Goal: Transaction & Acquisition: Download file/media

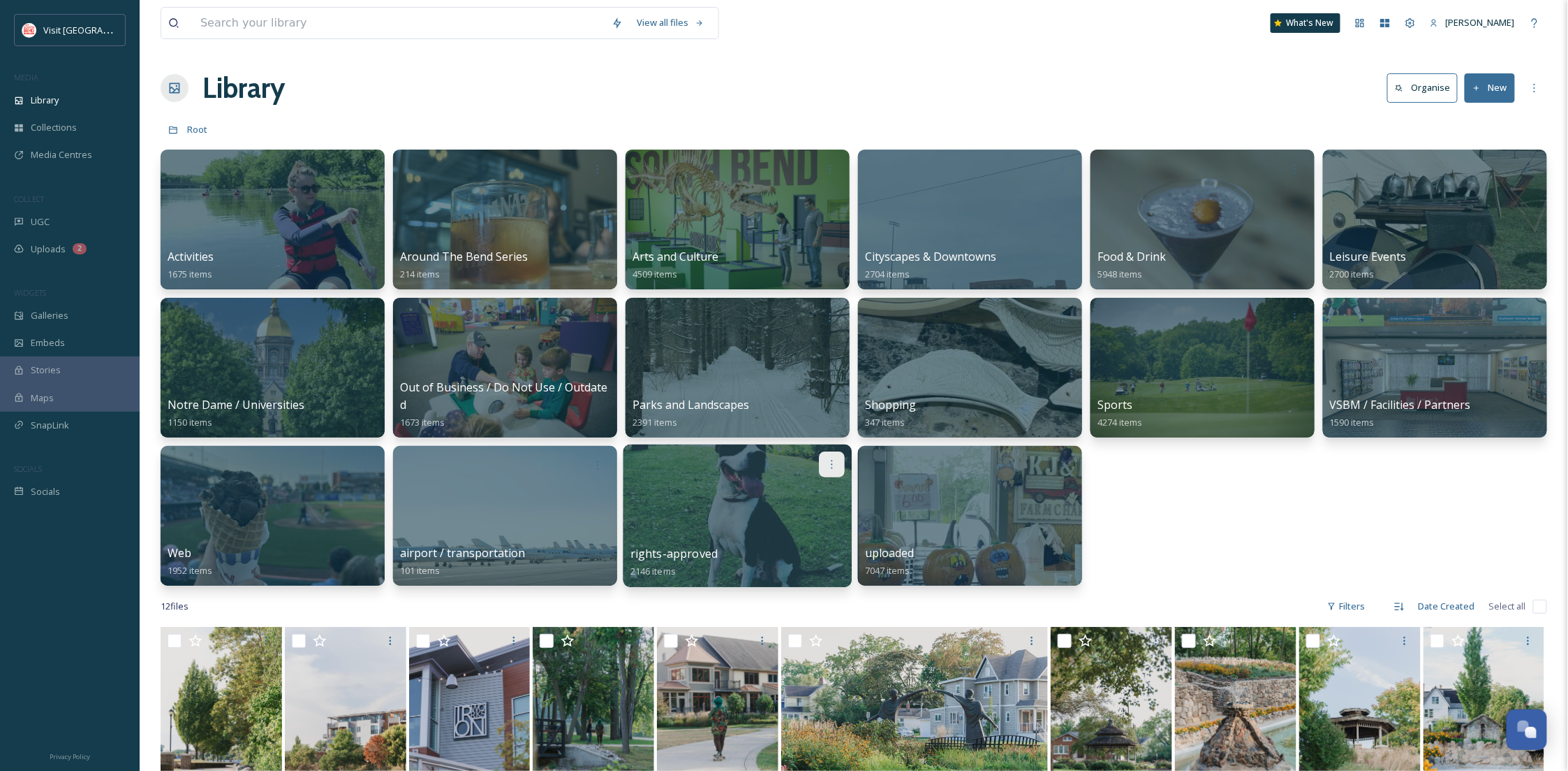
scroll to position [213, 0]
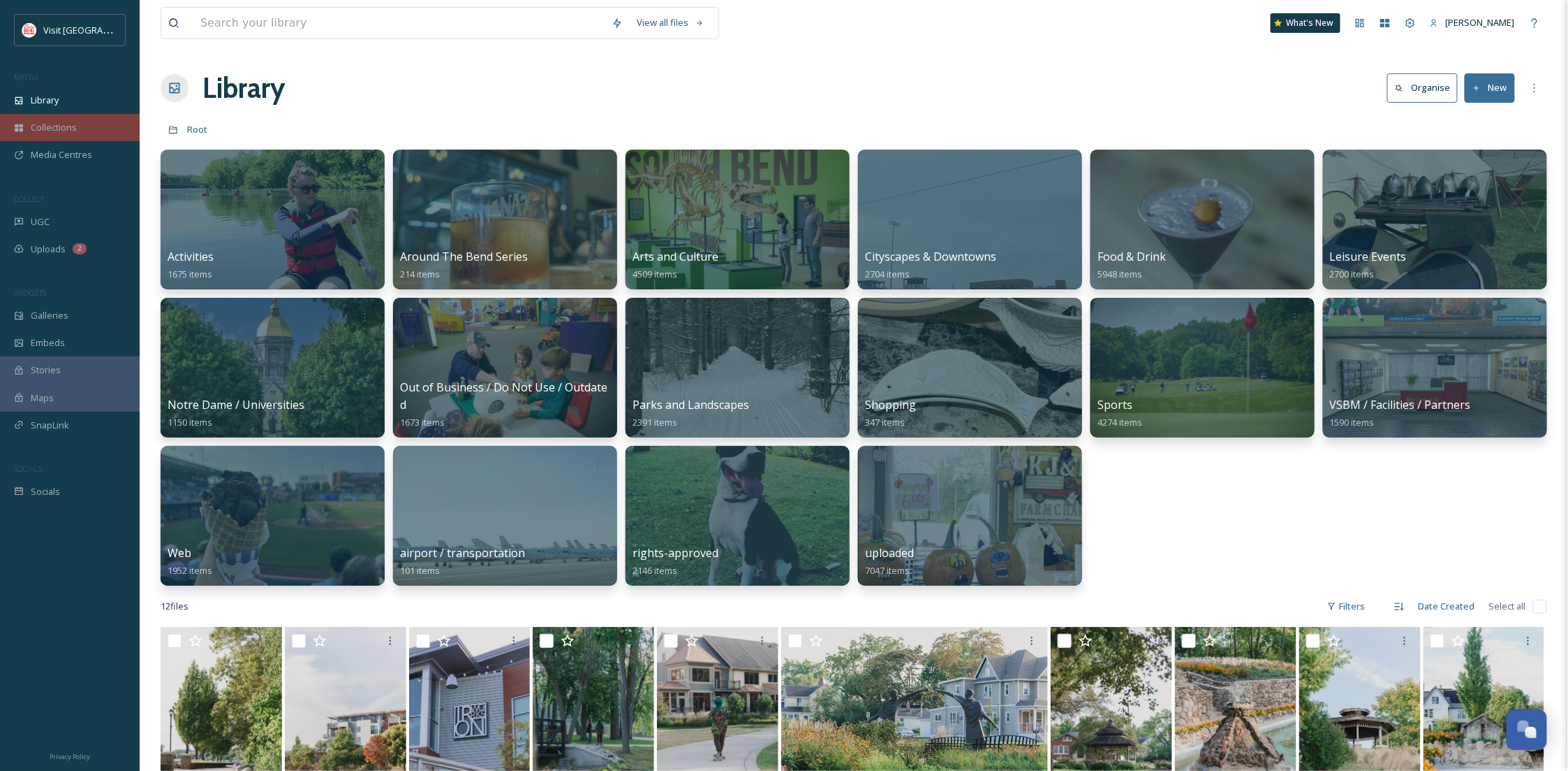
click at [88, 127] on div "Collections" at bounding box center [70, 127] width 140 height 27
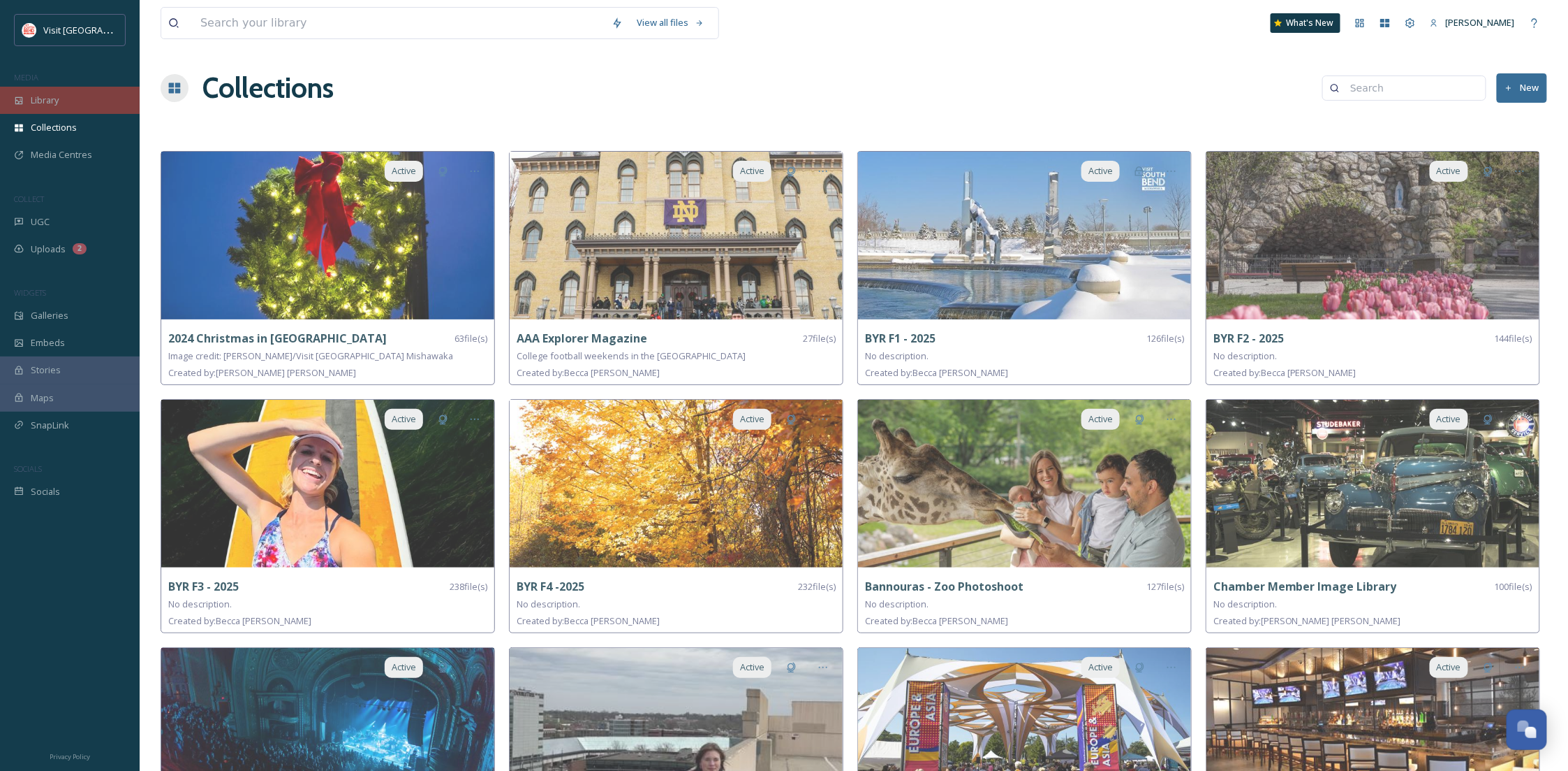
click at [95, 104] on div "Library" at bounding box center [70, 100] width 140 height 27
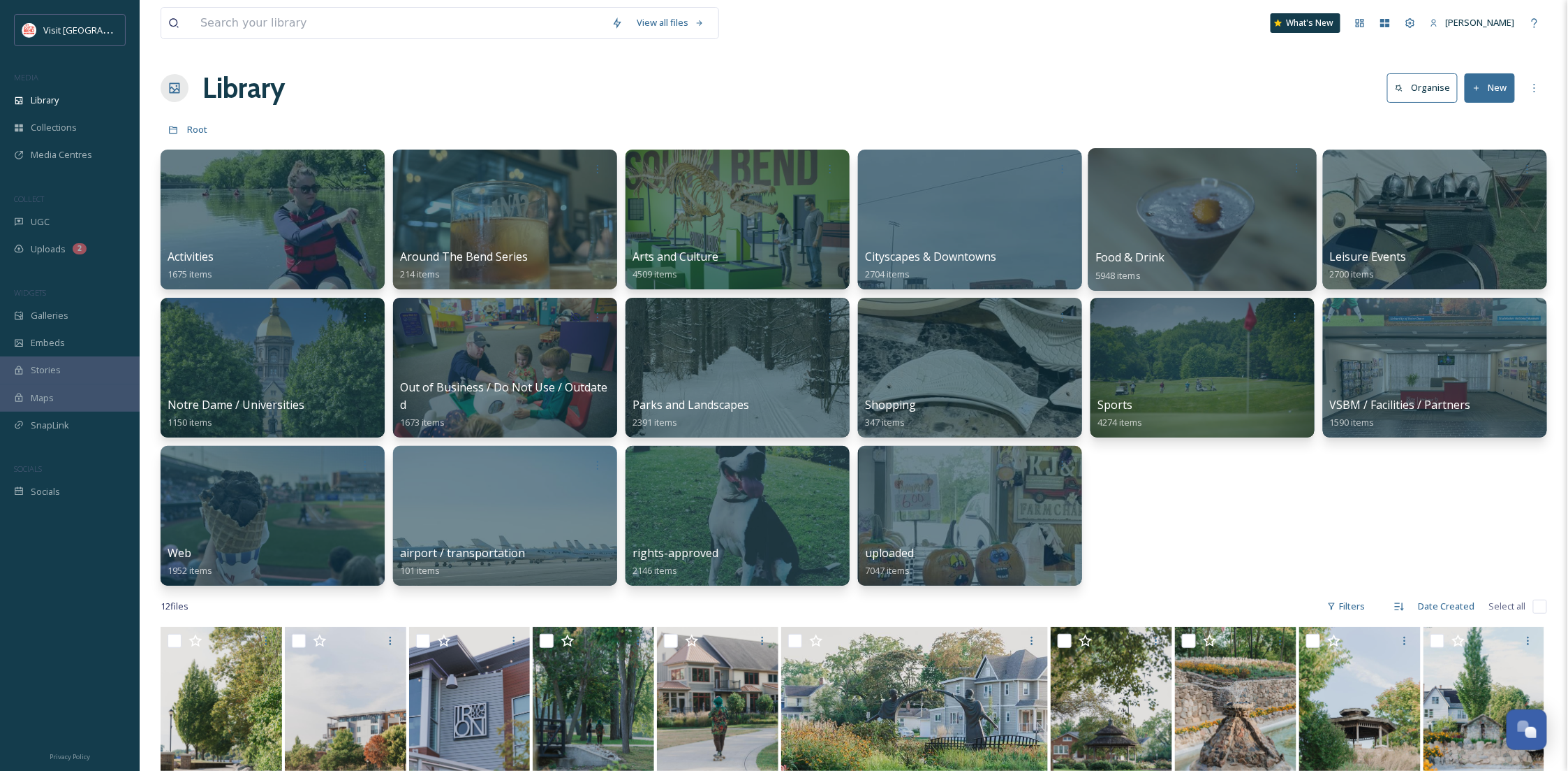
click at [1165, 206] on div at bounding box center [1202, 219] width 228 height 142
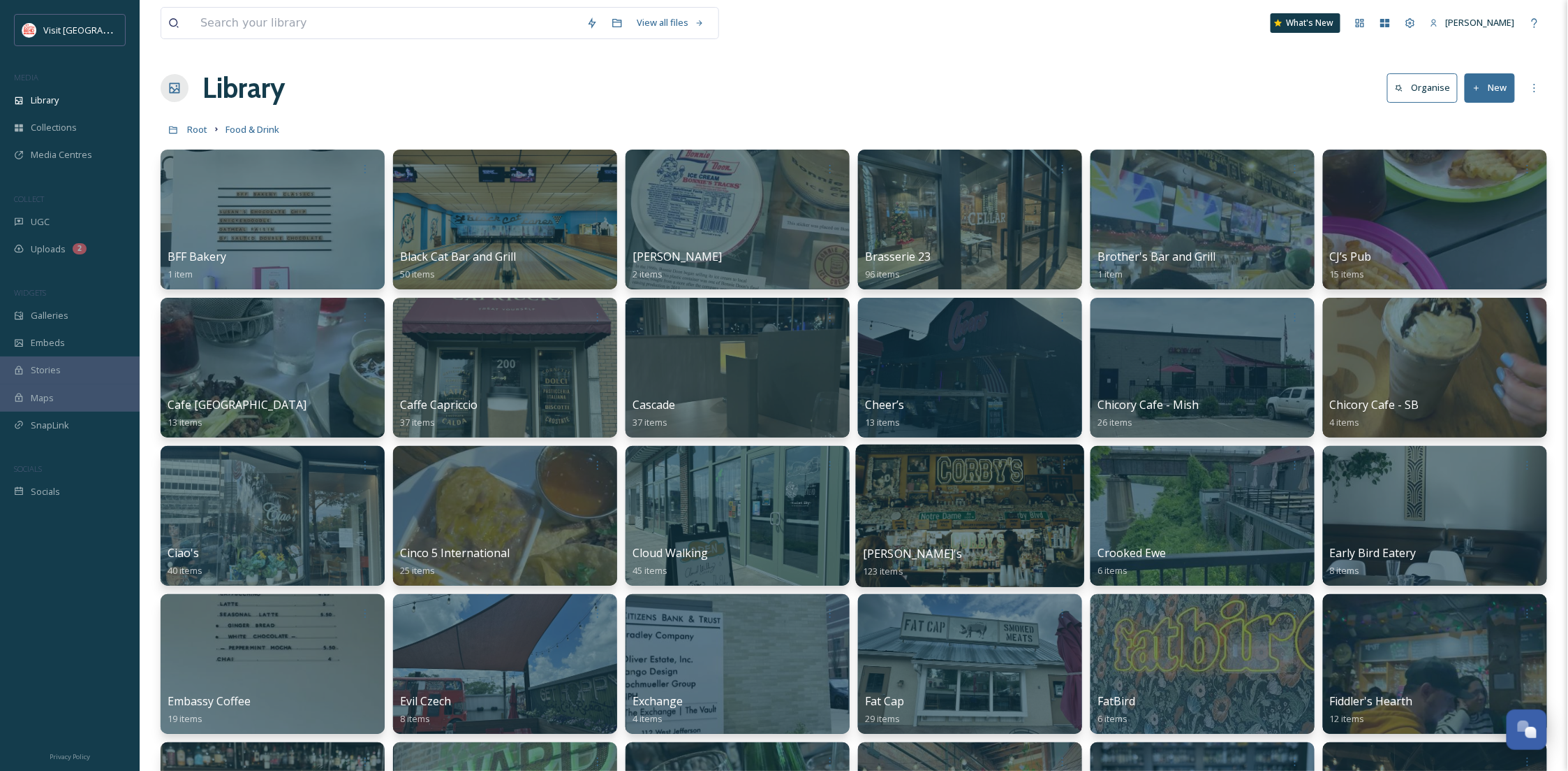
click at [964, 511] on div at bounding box center [970, 515] width 228 height 142
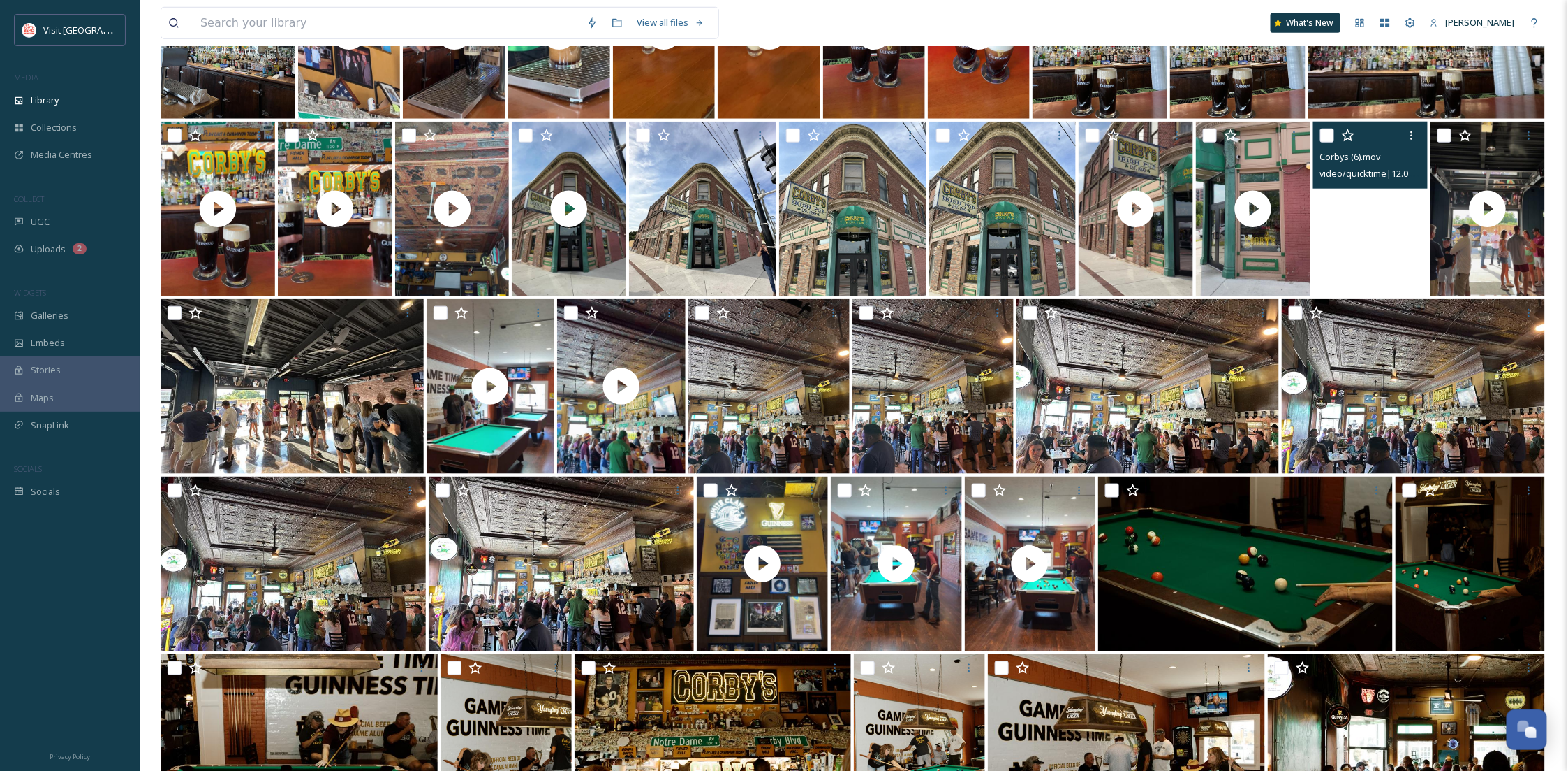
scroll to position [556, 0]
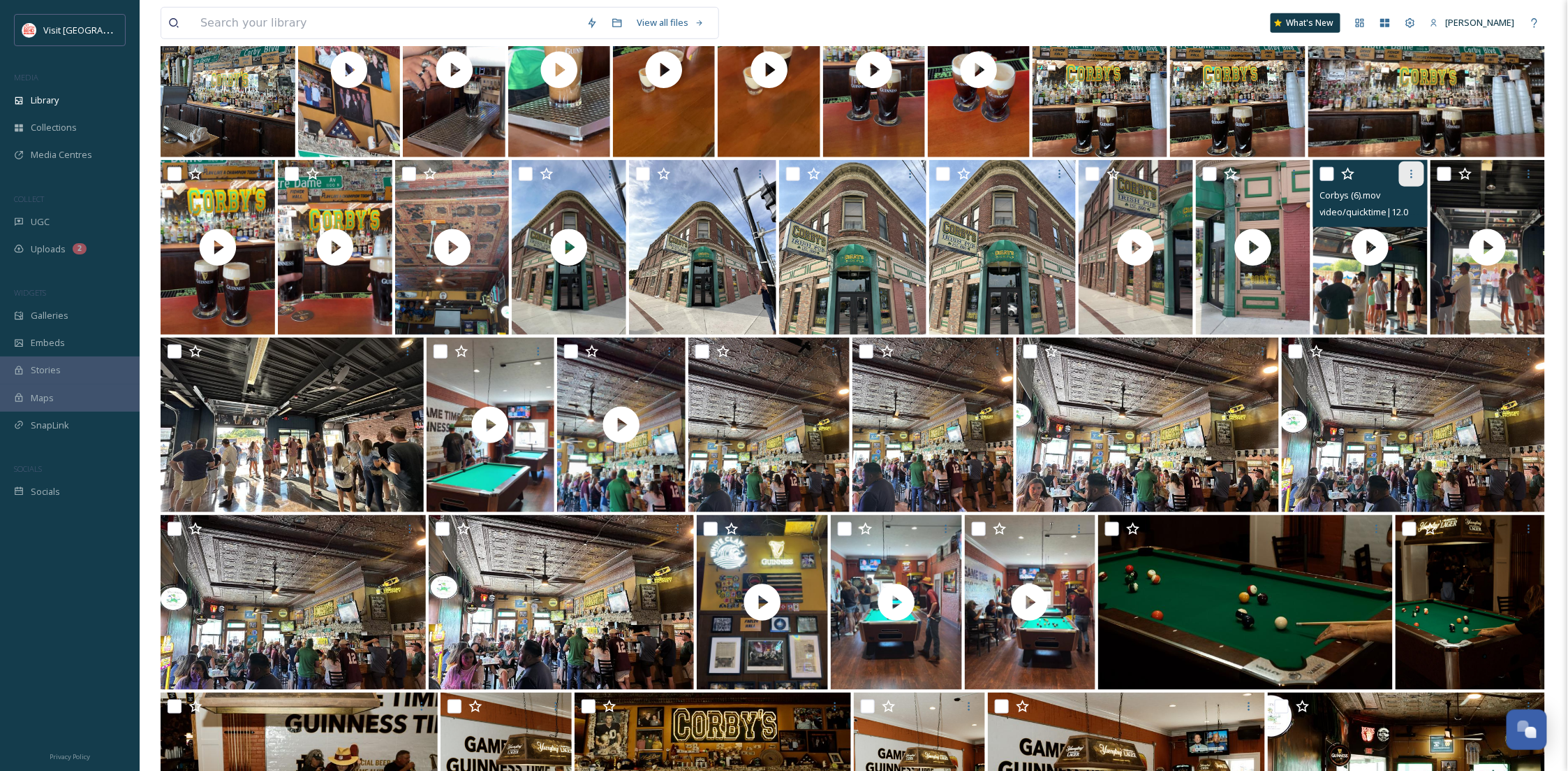
click at [1413, 167] on div at bounding box center [1412, 174] width 25 height 25
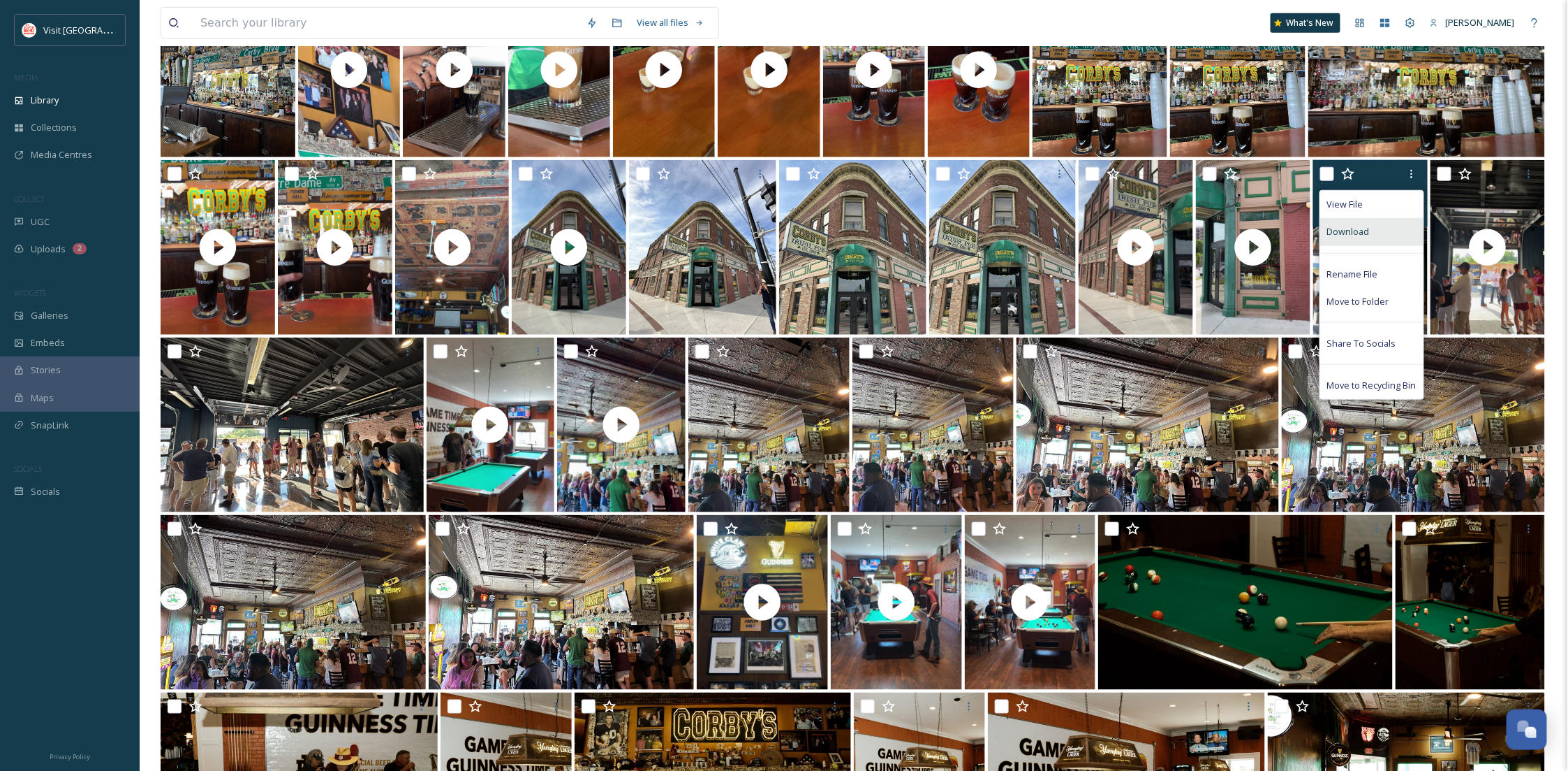
click at [1389, 232] on div "Download" at bounding box center [1372, 231] width 103 height 27
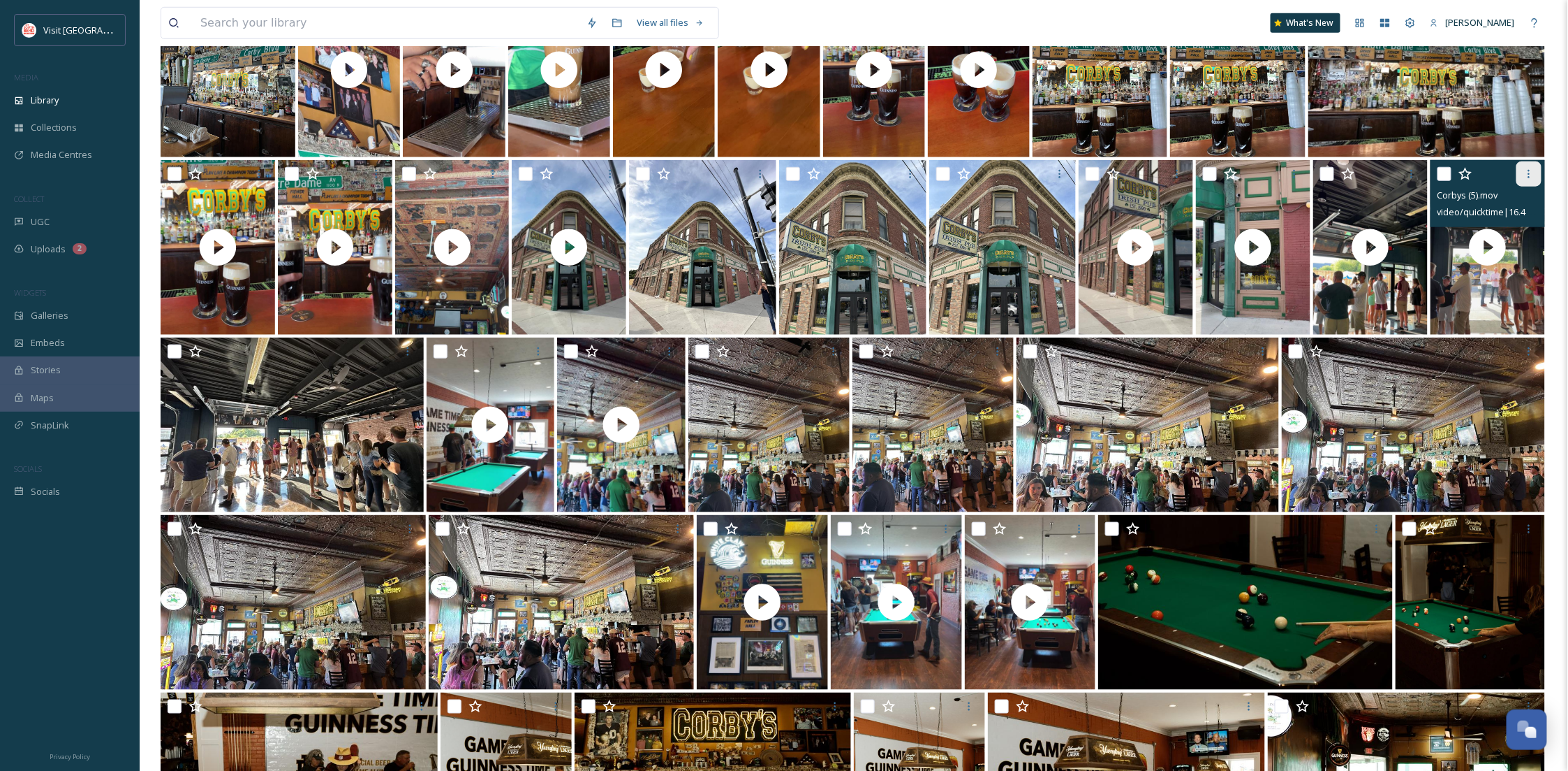
click at [1526, 179] on div at bounding box center [1529, 174] width 25 height 25
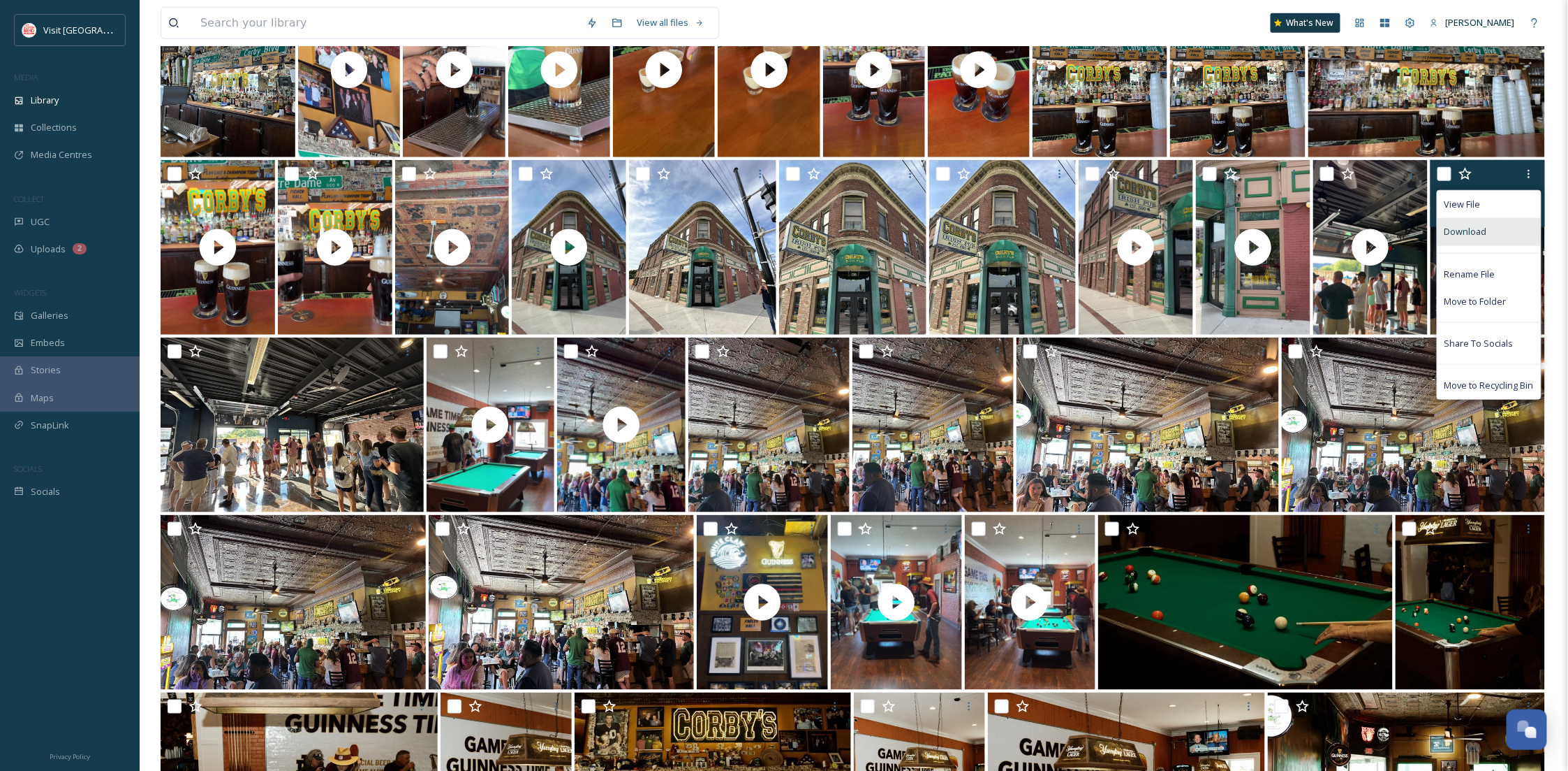
click at [1495, 237] on div "Download" at bounding box center [1489, 231] width 103 height 27
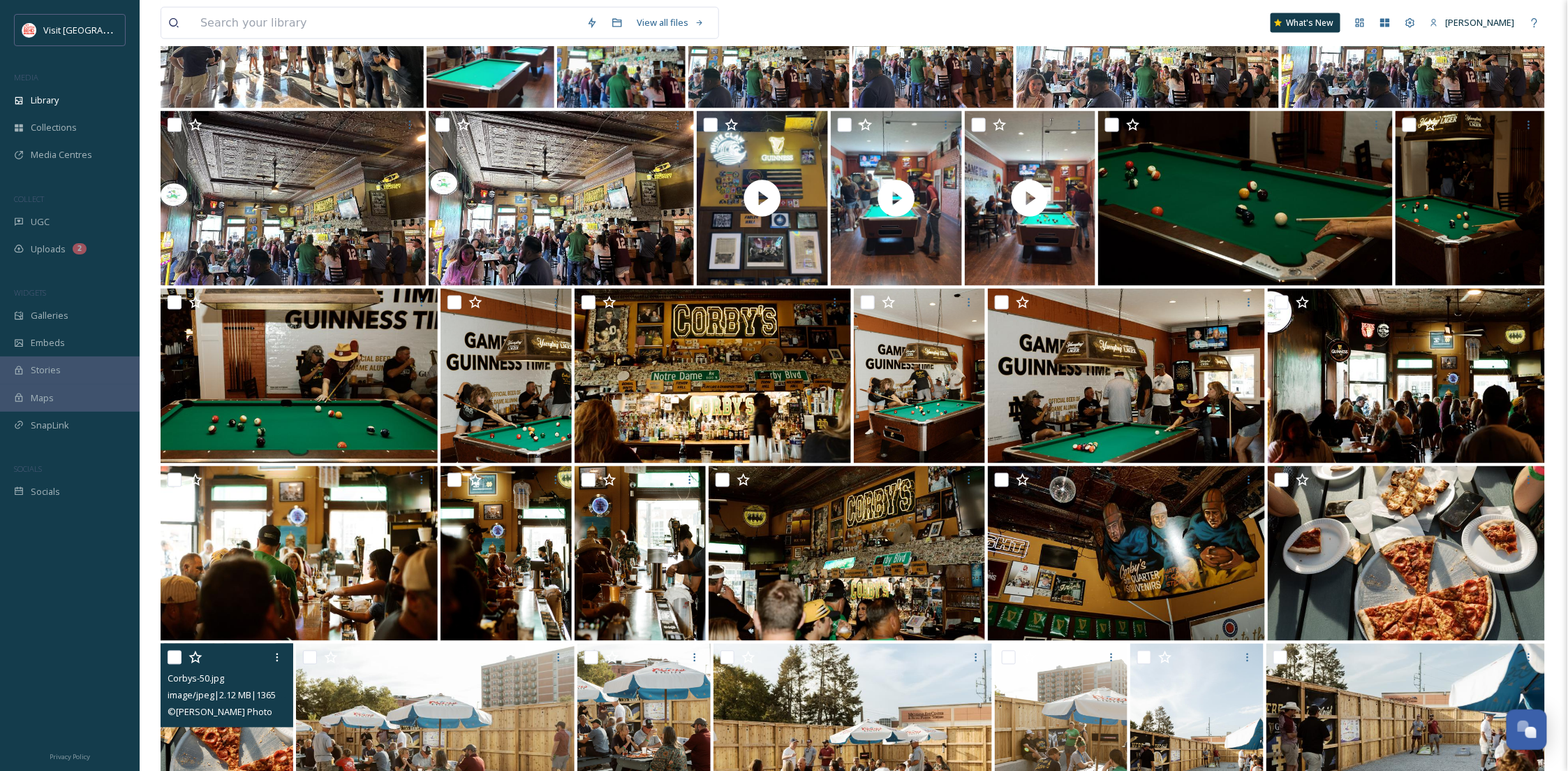
scroll to position [885, 0]
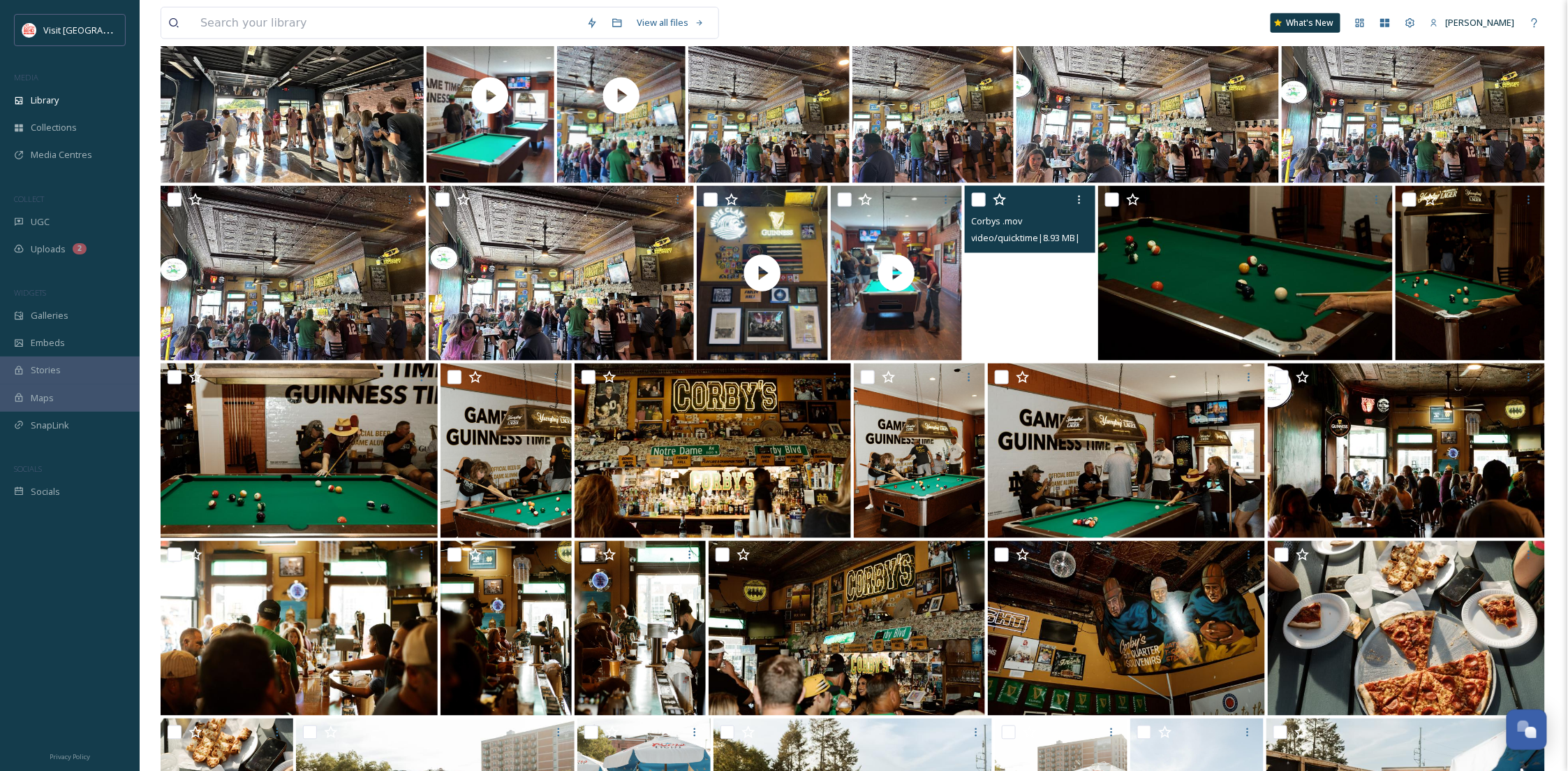
click at [1042, 343] on video "Corbys .mov" at bounding box center [1030, 274] width 131 height 175
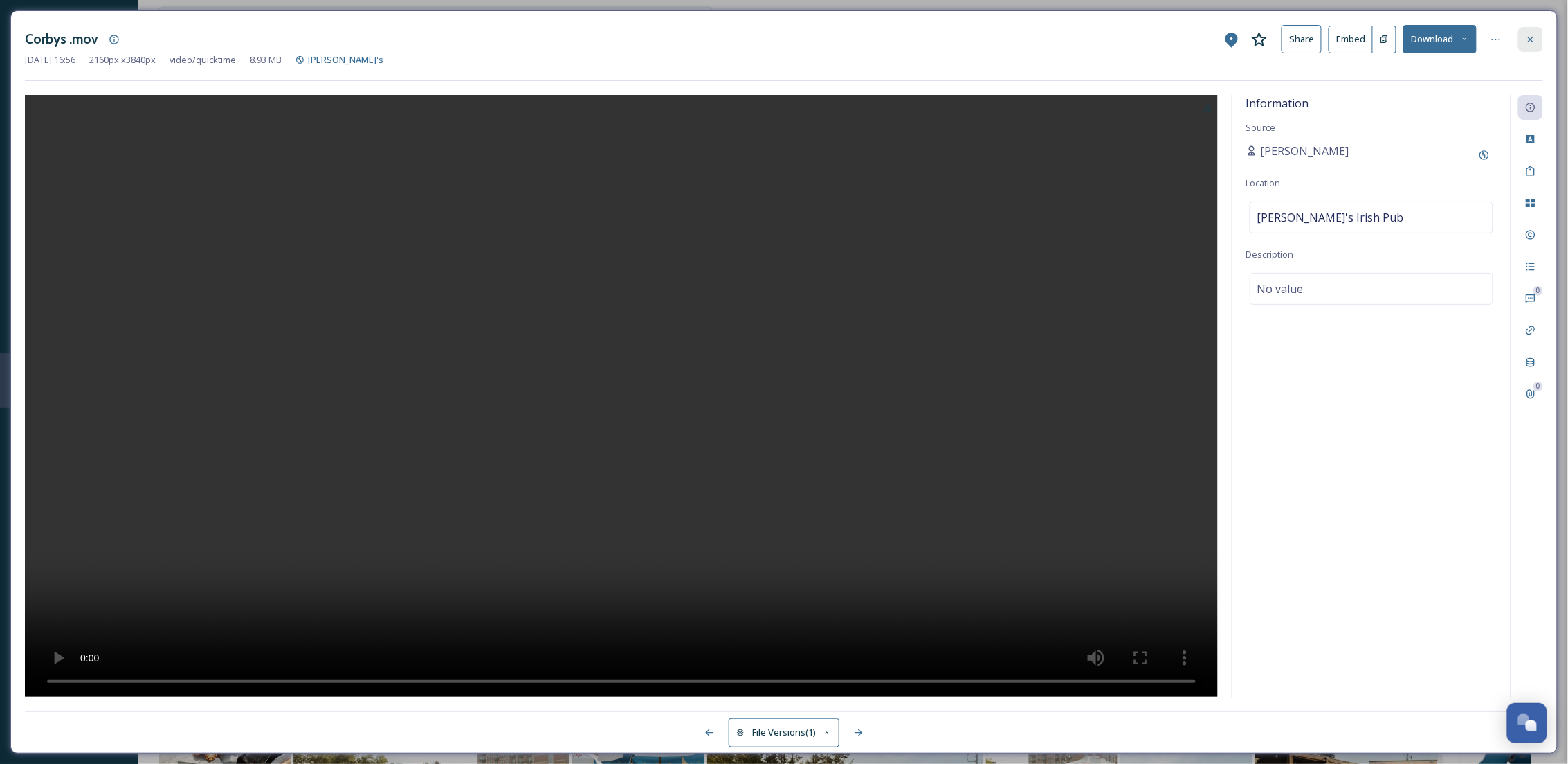
click at [1520, 37] on div at bounding box center [1530, 39] width 25 height 25
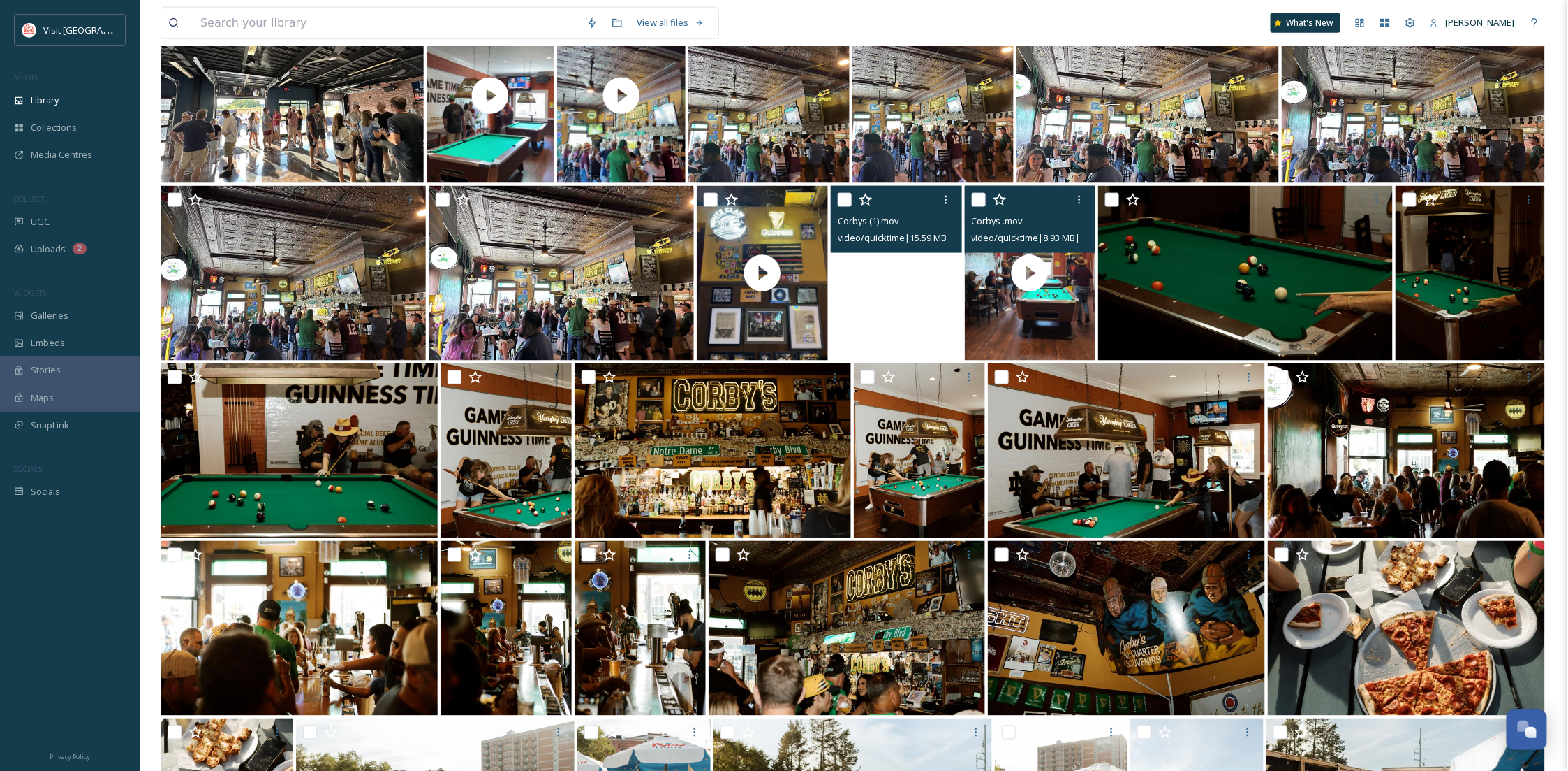
click at [908, 331] on video "Corbys (1).mov" at bounding box center [897, 274] width 131 height 175
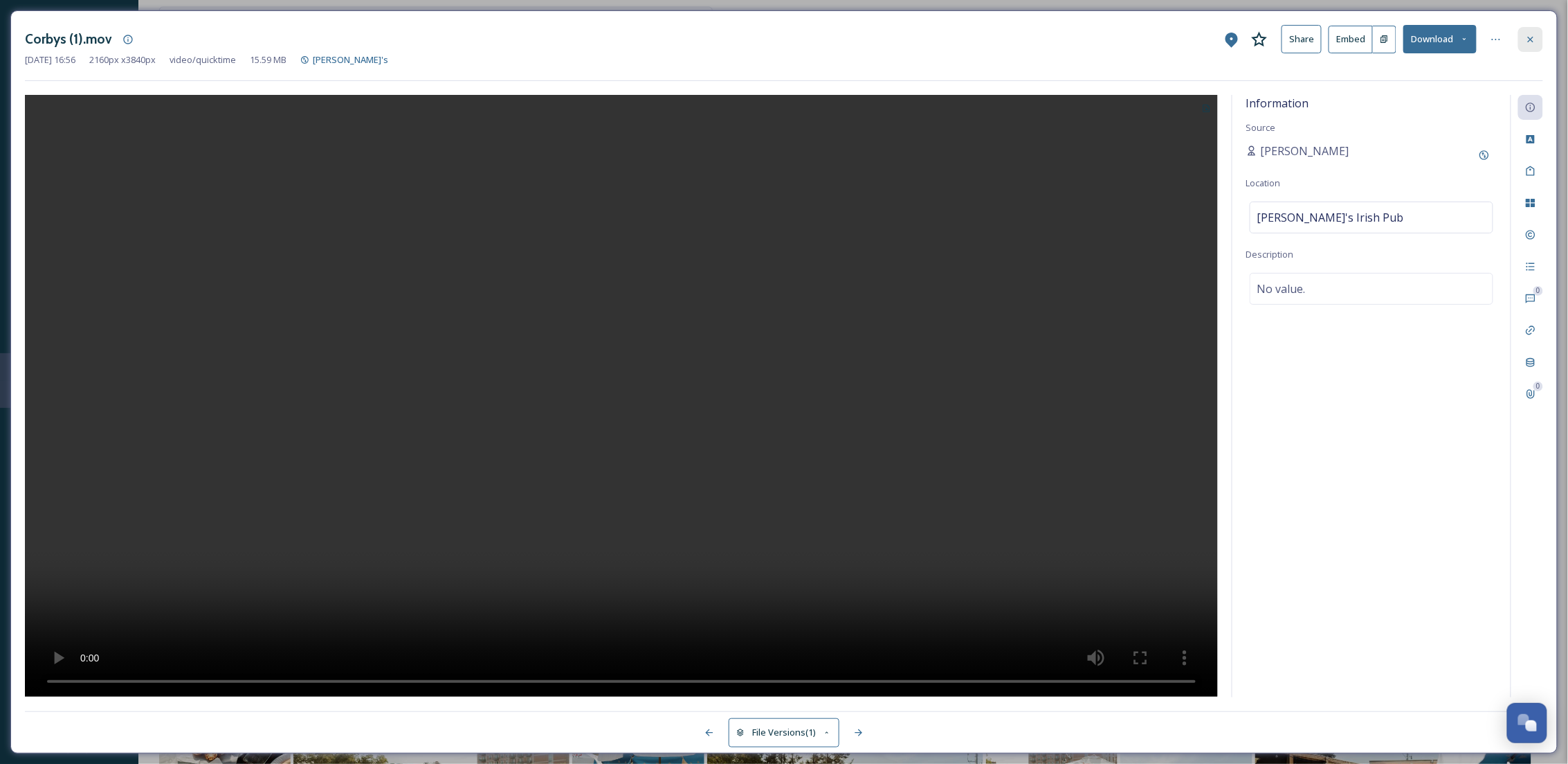
click at [1536, 38] on div at bounding box center [1530, 39] width 25 height 25
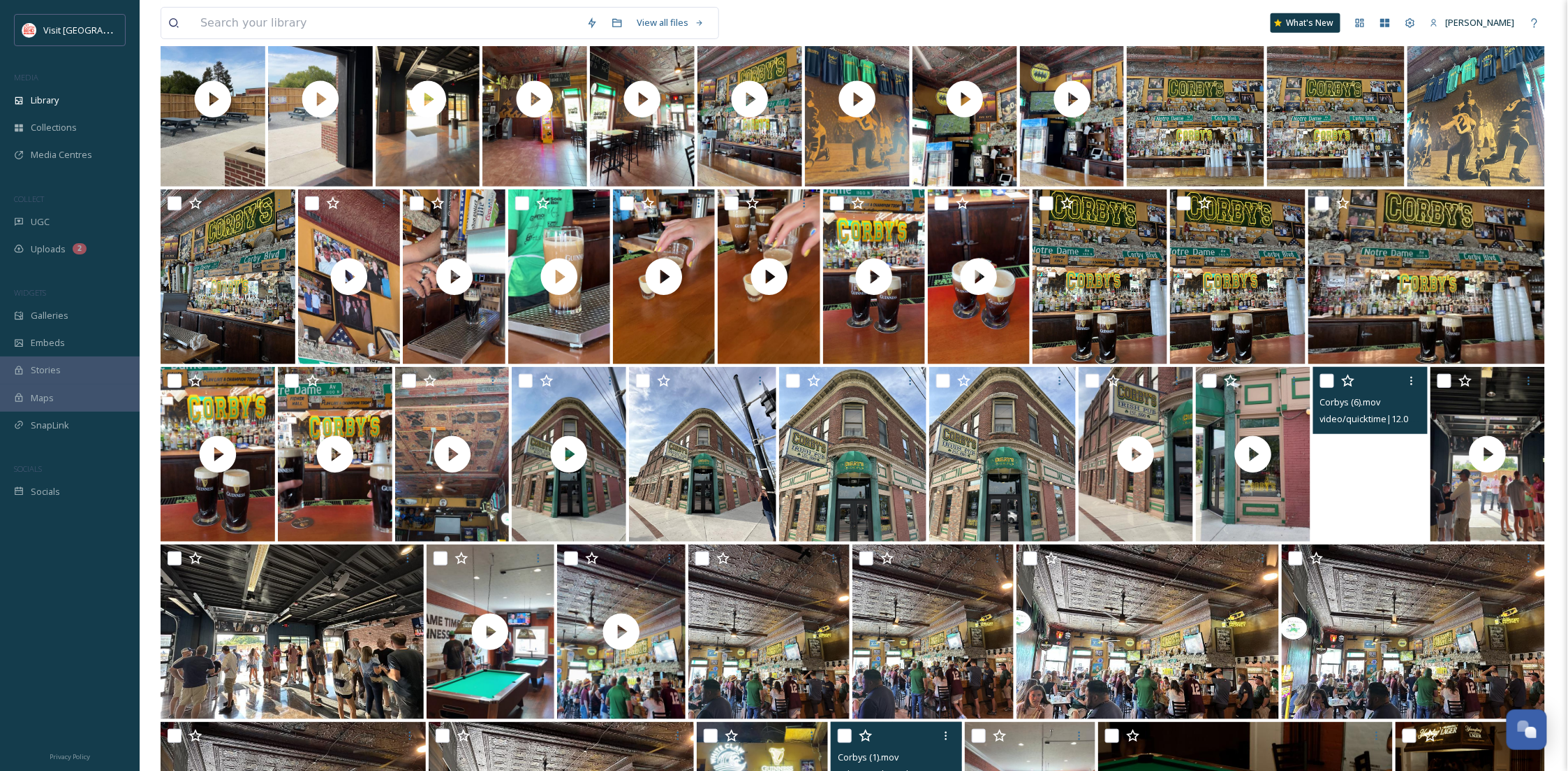
scroll to position [388, 0]
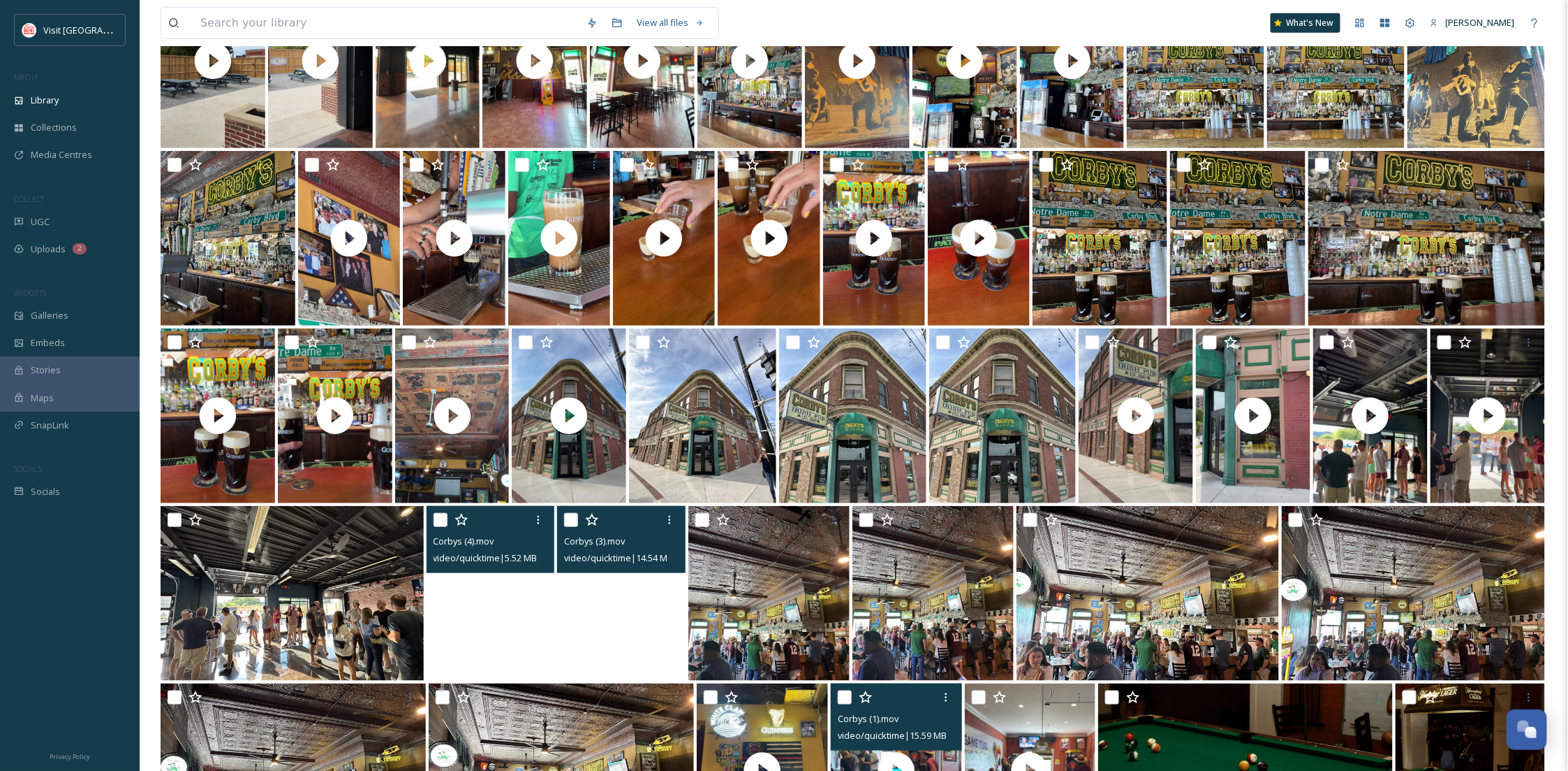
click at [635, 645] on video "Corbys (3).mov" at bounding box center [621, 593] width 129 height 175
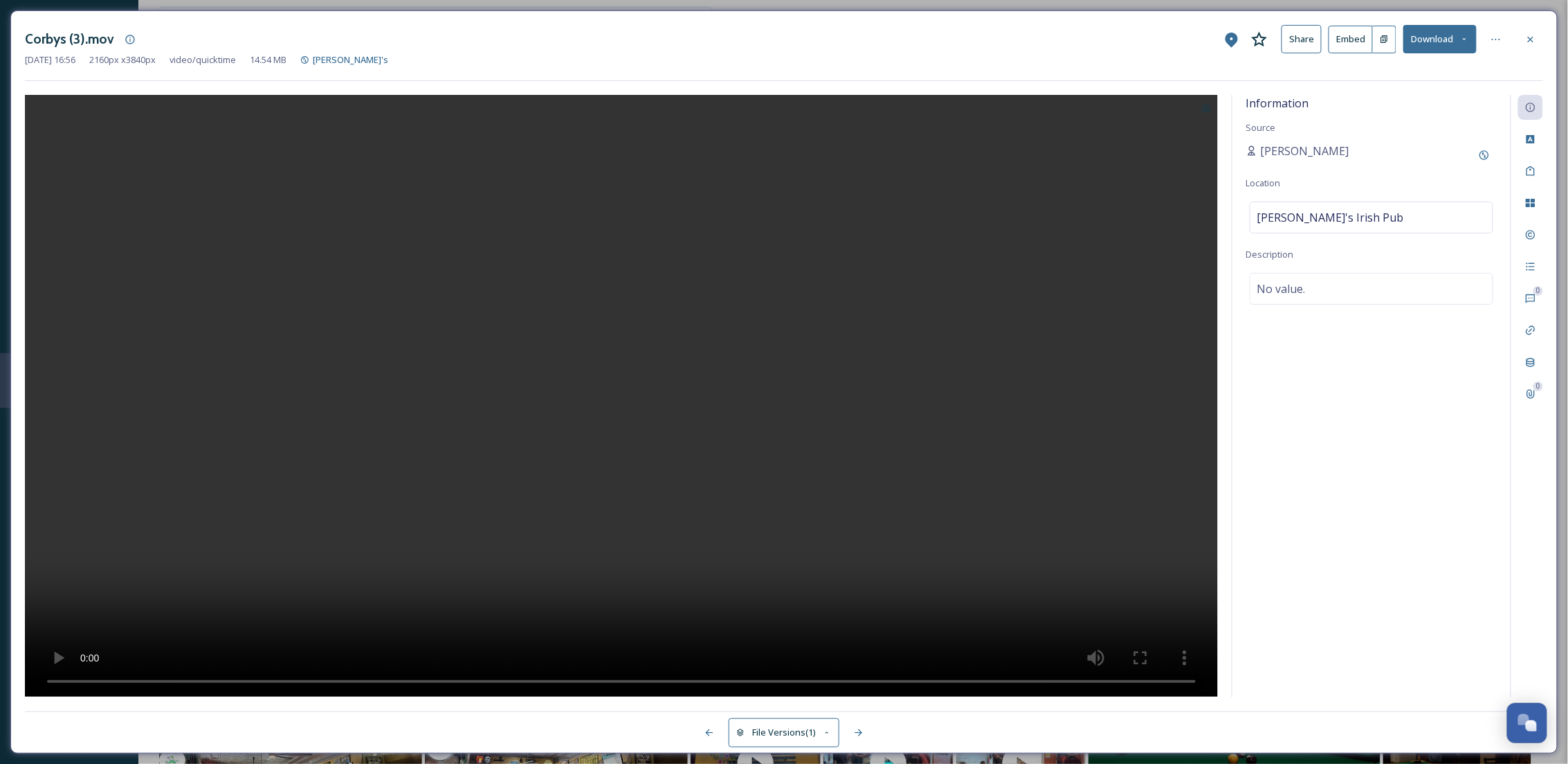
click at [1452, 32] on button "Download" at bounding box center [1440, 39] width 73 height 28
click at [1440, 72] on span "Download Original (2160 x 3840)" at bounding box center [1403, 71] width 131 height 13
click at [1536, 40] on div at bounding box center [1530, 39] width 25 height 25
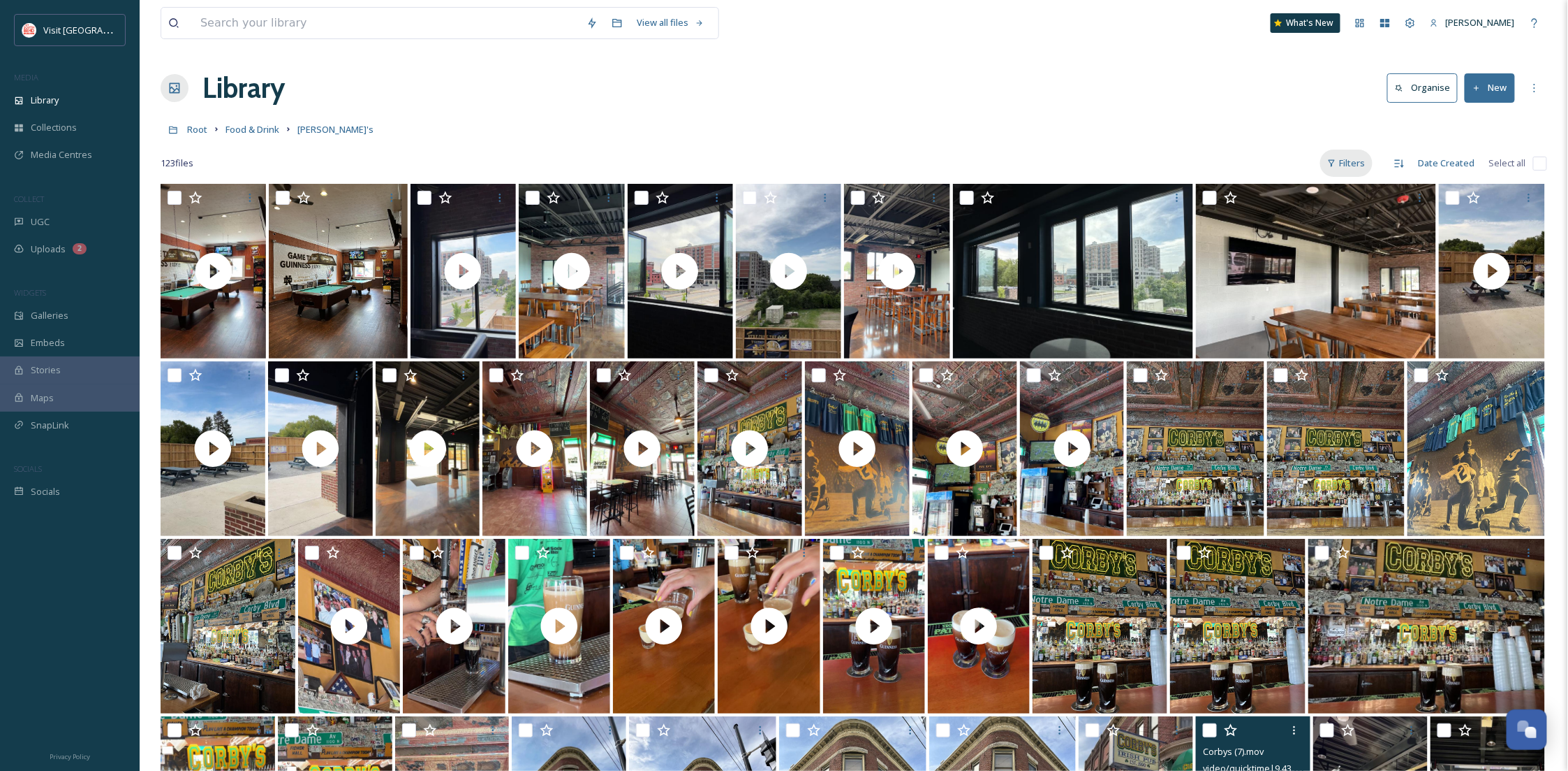
click at [1344, 162] on div "Filters" at bounding box center [1347, 163] width 52 height 27
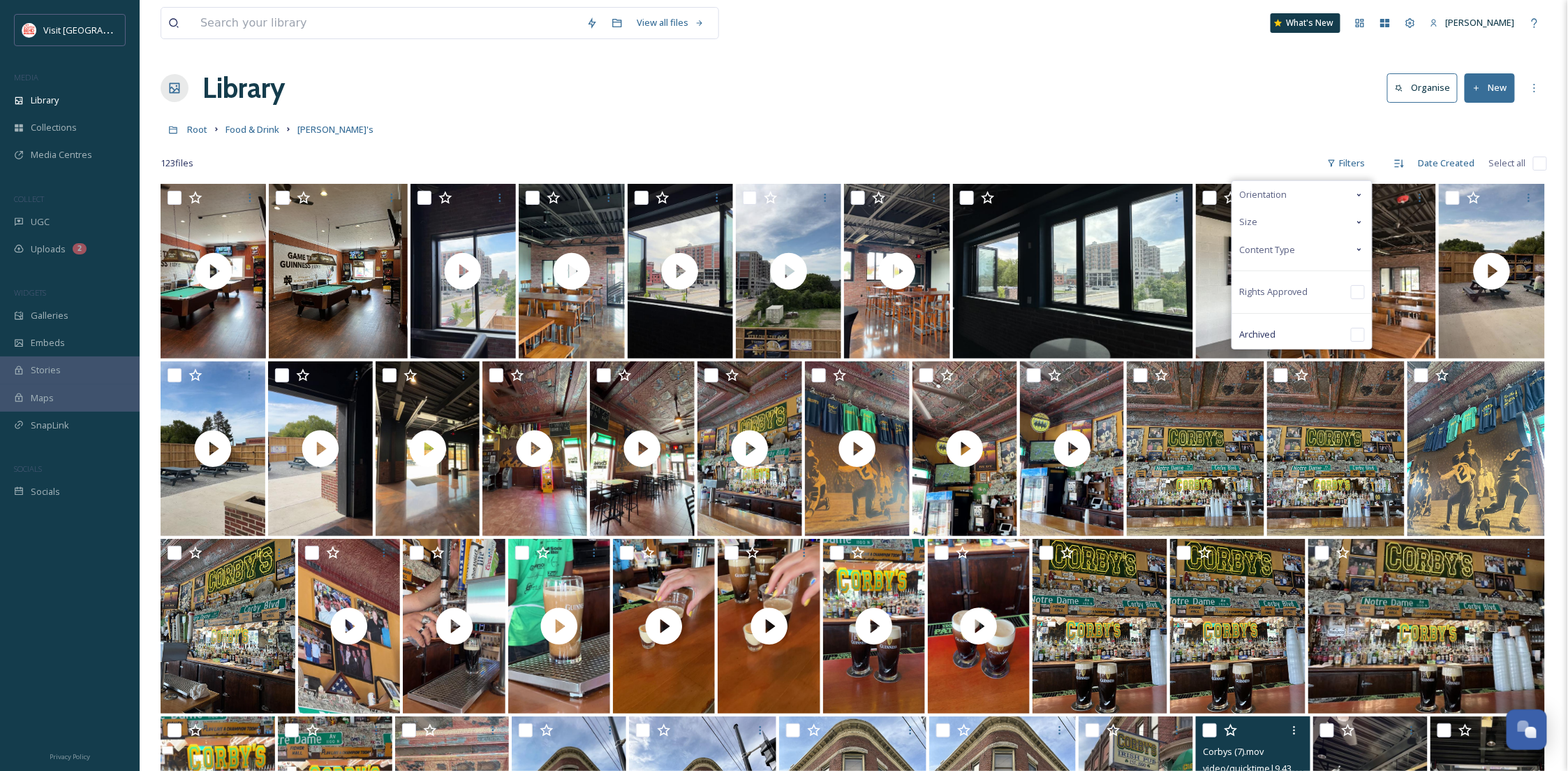
click at [1297, 253] on div "Content Type" at bounding box center [1302, 250] width 140 height 27
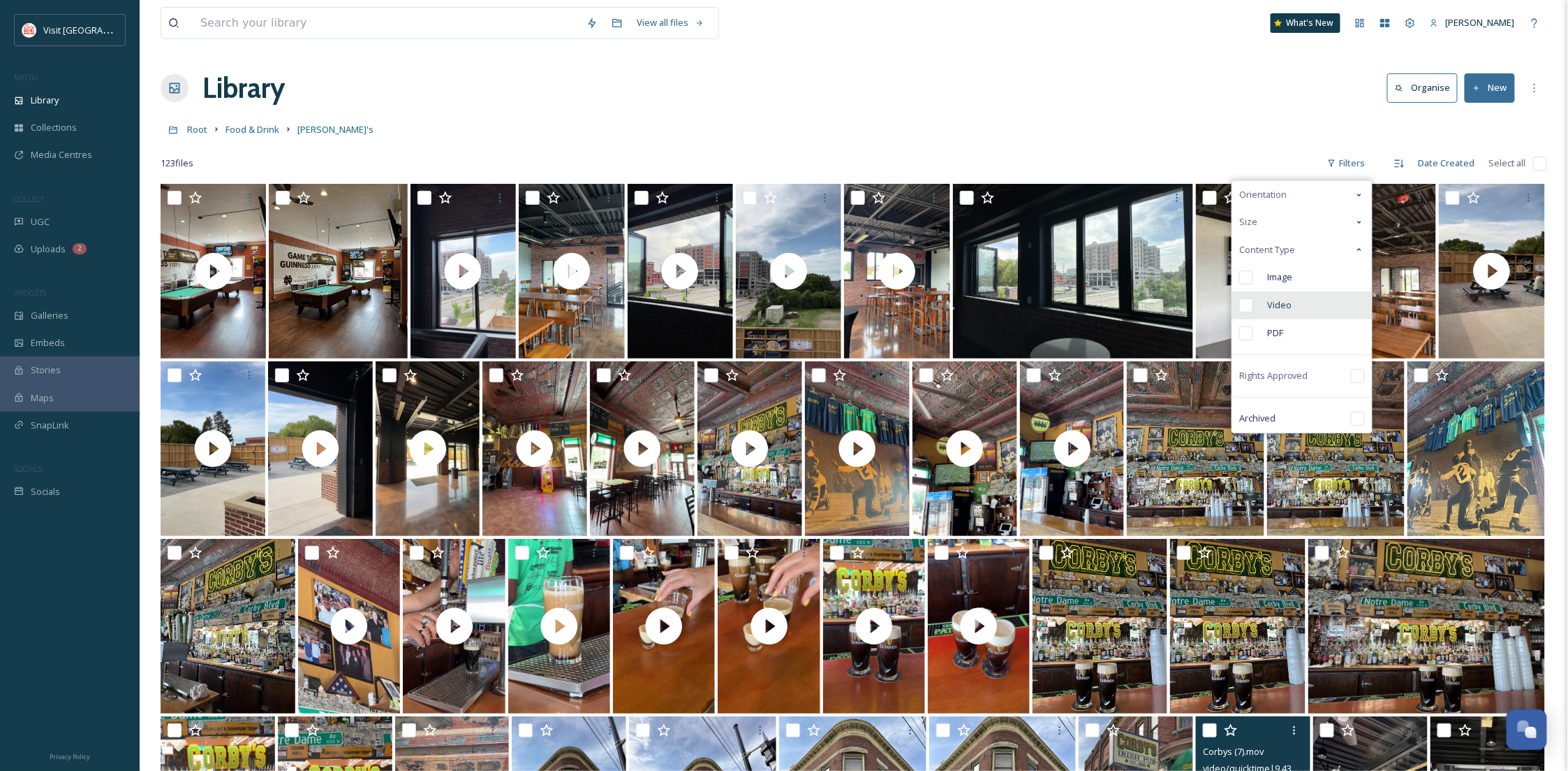
click at [1311, 300] on div "Video" at bounding box center [1302, 305] width 140 height 28
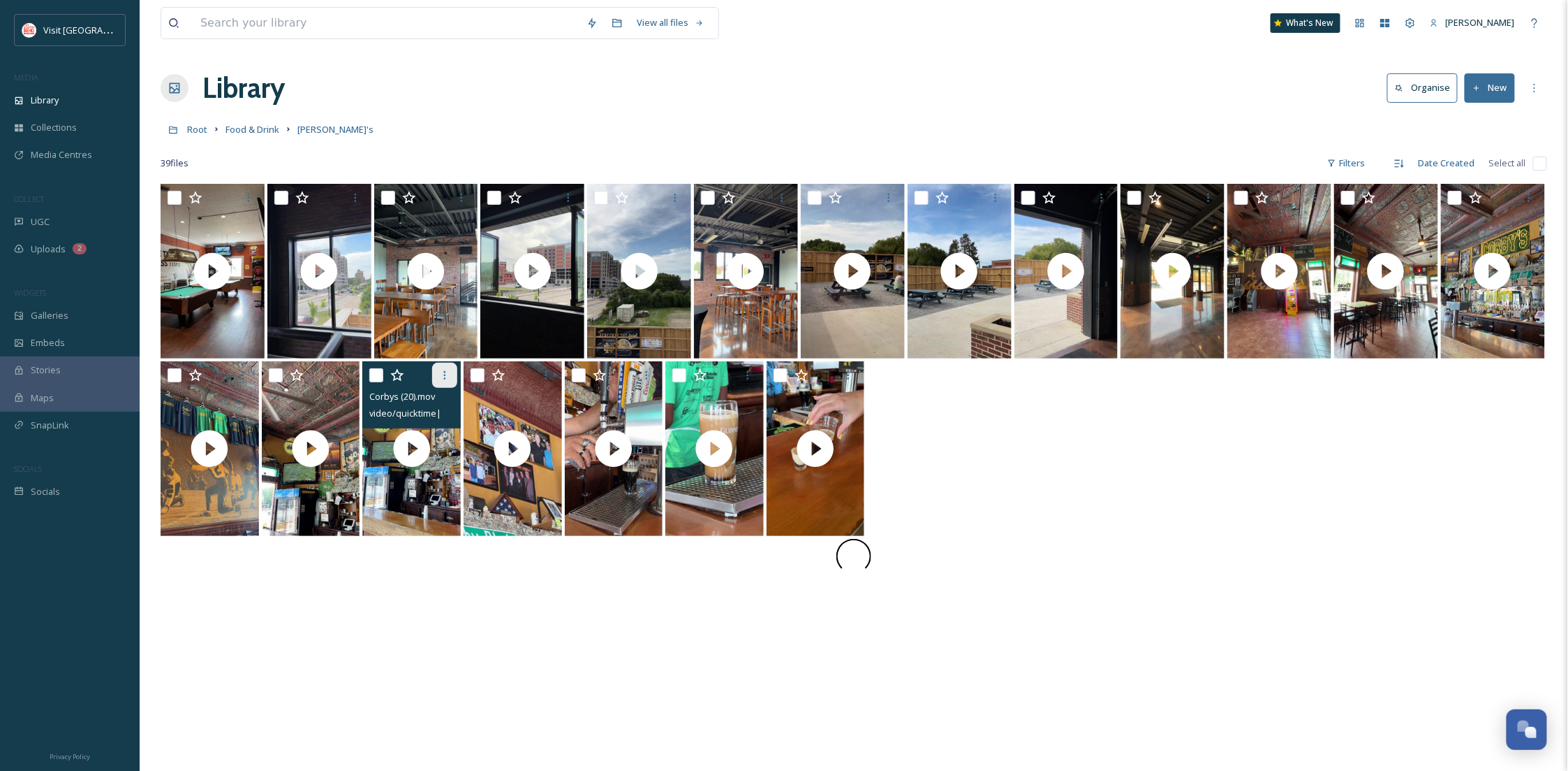
click at [445, 375] on icon at bounding box center [445, 375] width 2 height 8
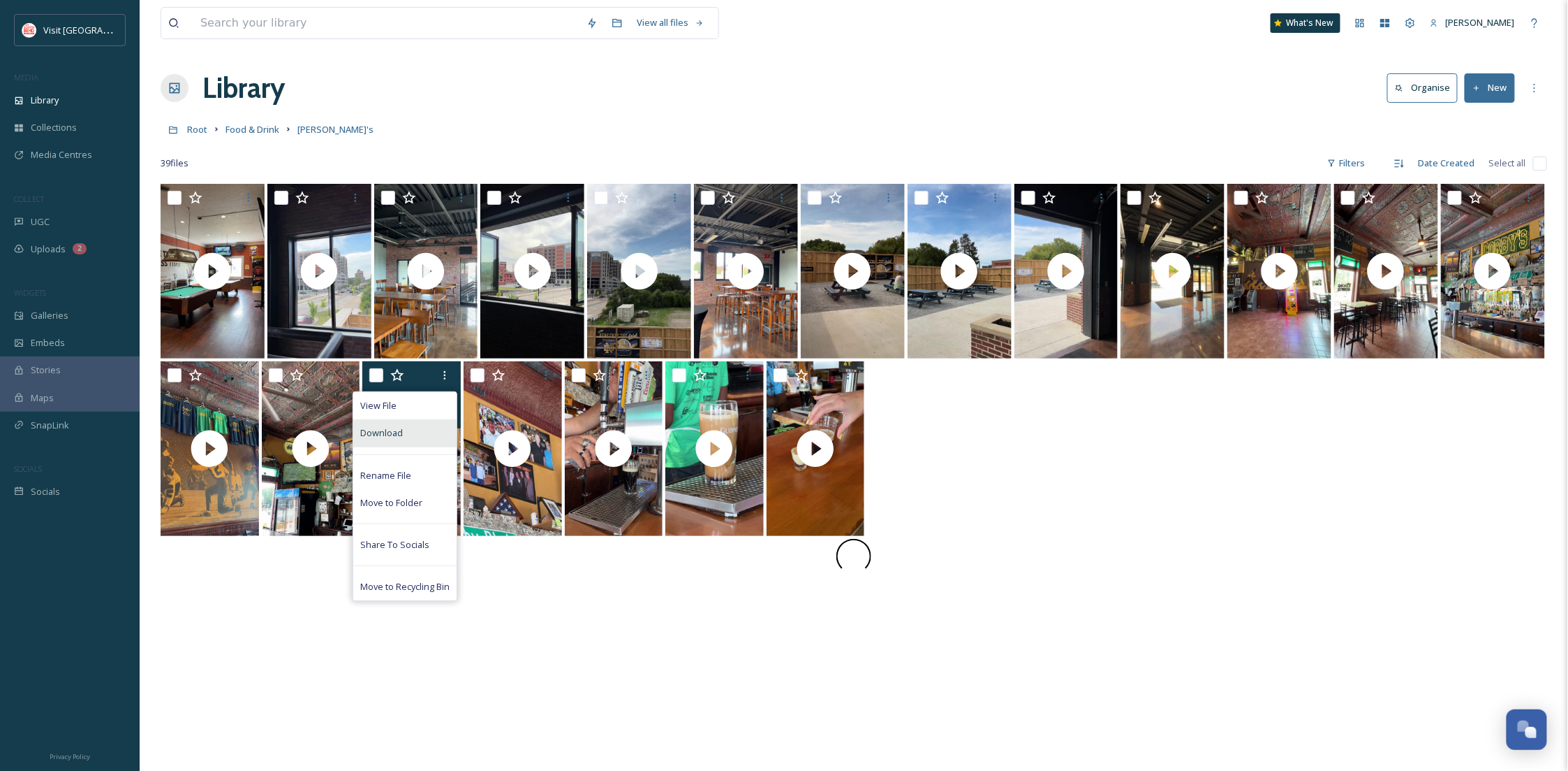
click at [437, 433] on div "Download" at bounding box center [405, 433] width 103 height 27
